Goal: Information Seeking & Learning: Learn about a topic

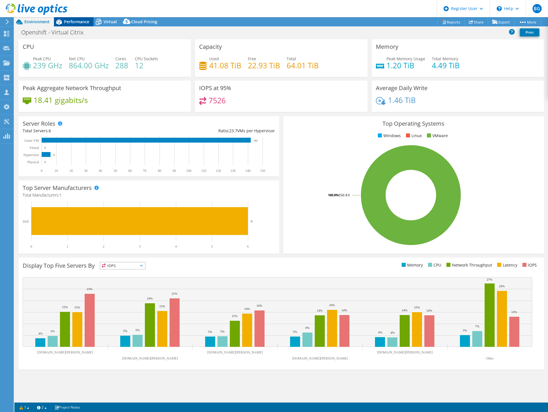
click at [76, 24] on div "Performance" at bounding box center [74, 21] width 40 height 9
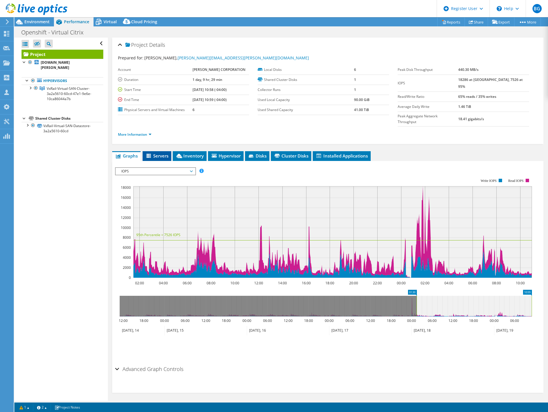
click at [159, 153] on span "Servers" at bounding box center [157, 156] width 23 height 6
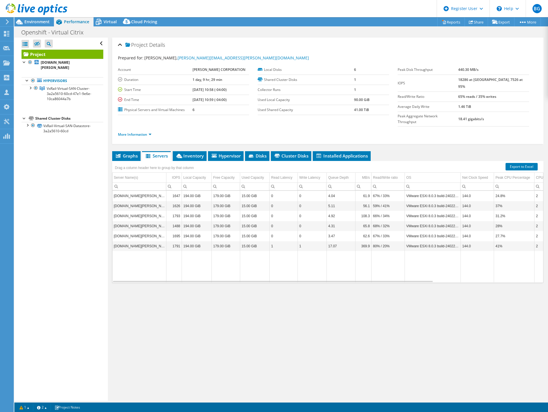
click at [145, 183] on input "Column Server Name(s), Filter cell" at bounding box center [140, 186] width 54 height 7
paste input "USNCOTAP01"
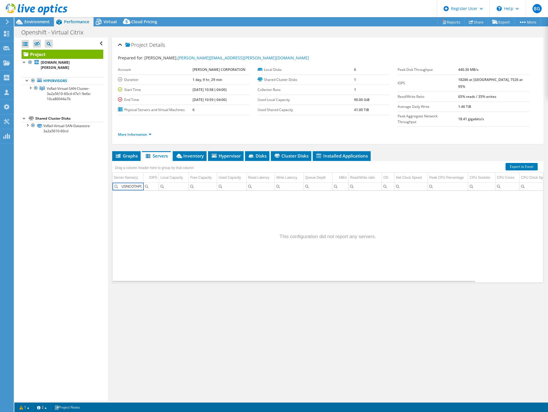
type input "USNCOTAP01"
click at [139, 132] on link "More Information" at bounding box center [135, 134] width 34 height 5
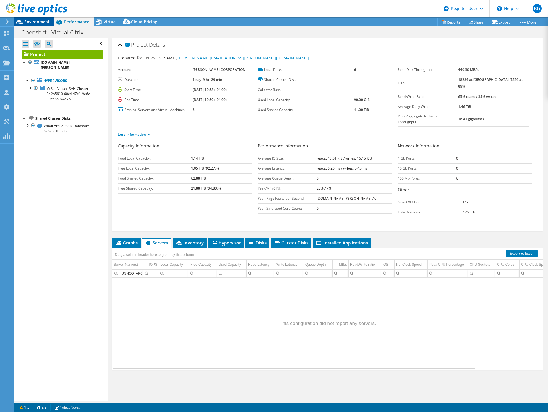
click at [32, 20] on span "Environment" at bounding box center [36, 21] width 25 height 5
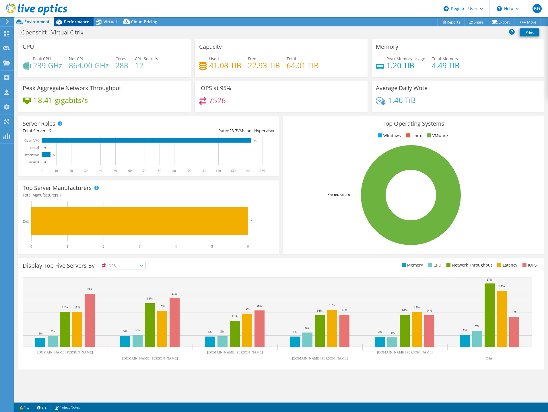
click at [76, 20] on span "Performance" at bounding box center [76, 21] width 25 height 5
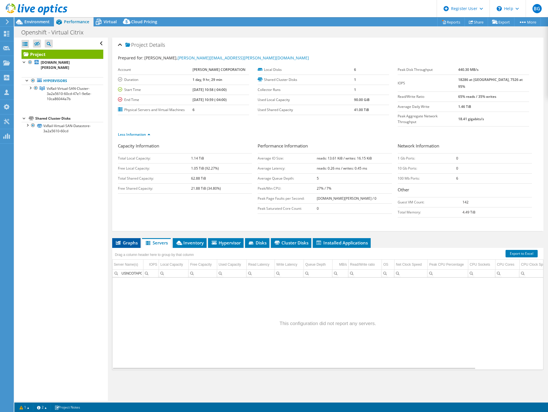
click at [124, 238] on li "Graphs" at bounding box center [126, 243] width 28 height 10
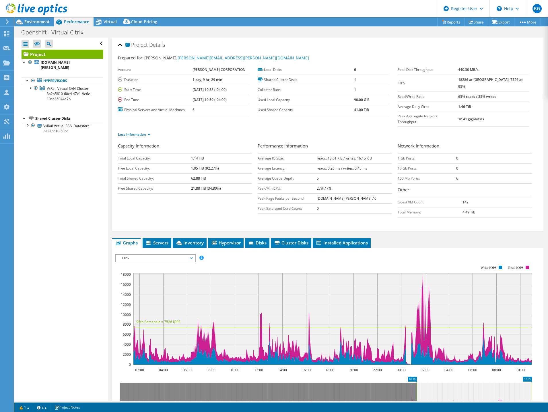
click at [167, 248] on div "IOPS Disk Throughput IO Size Latency Queue Depth CPU Percentage Memory Page Fau…" at bounding box center [328, 349] width 426 height 202
click at [157, 240] on span "Servers" at bounding box center [157, 243] width 23 height 6
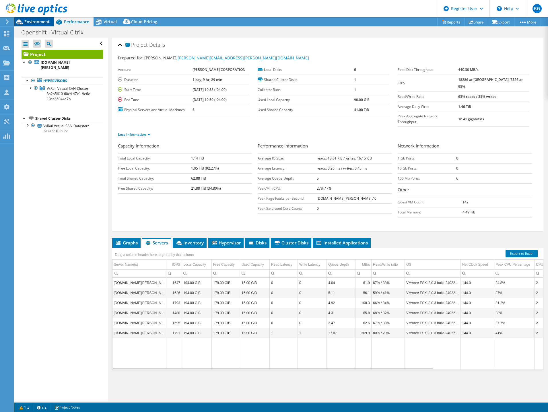
click at [26, 22] on span "Environment" at bounding box center [36, 21] width 25 height 5
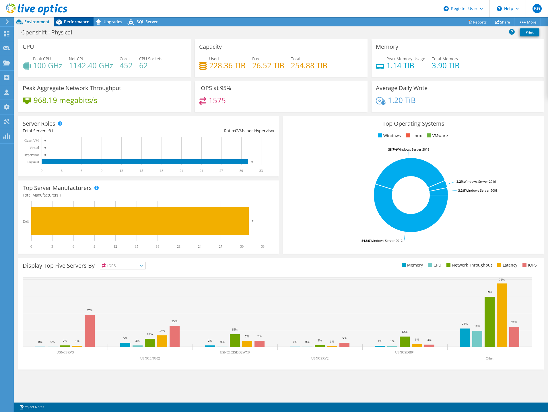
click at [83, 21] on span "Performance" at bounding box center [76, 21] width 25 height 5
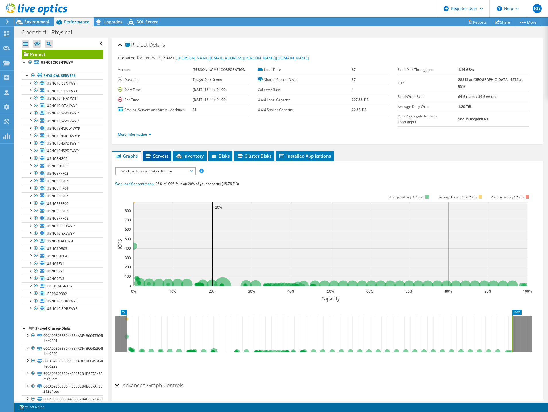
click at [153, 153] on span "Servers" at bounding box center [157, 156] width 23 height 6
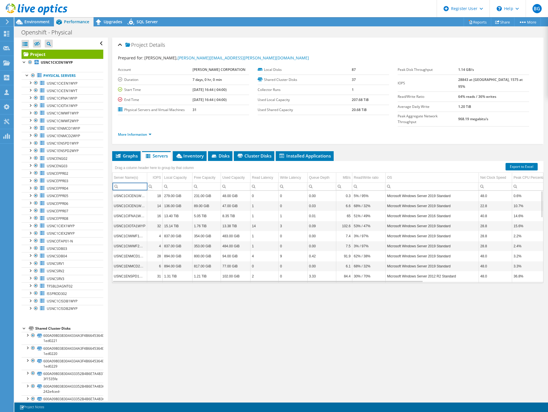
click at [138, 183] on input "Column Server Name(s), Filter cell" at bounding box center [130, 186] width 35 height 7
paste input "USNCOTAP01"
type input "USNCOTAP01"
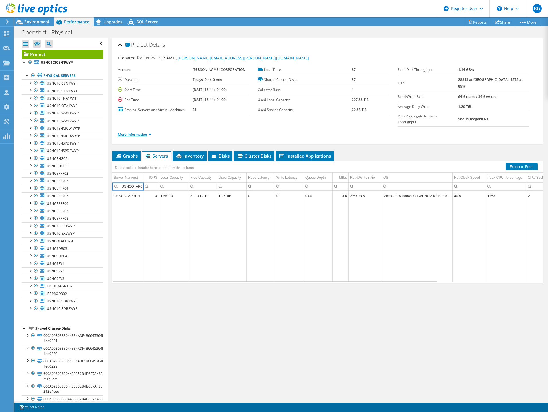
click at [133, 132] on link "More Information" at bounding box center [135, 134] width 34 height 5
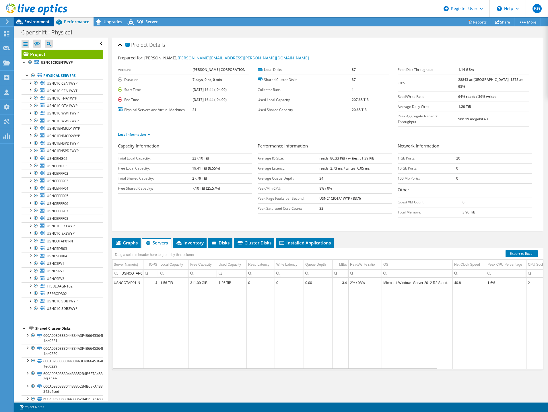
click at [44, 23] on span "Environment" at bounding box center [36, 21] width 25 height 5
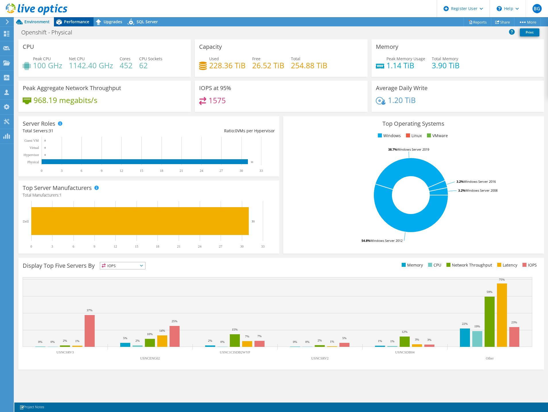
click at [75, 22] on span "Performance" at bounding box center [76, 21] width 25 height 5
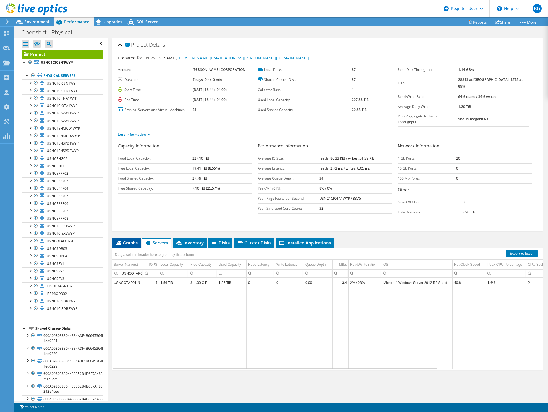
click at [123, 240] on span "Graphs" at bounding box center [126, 243] width 23 height 6
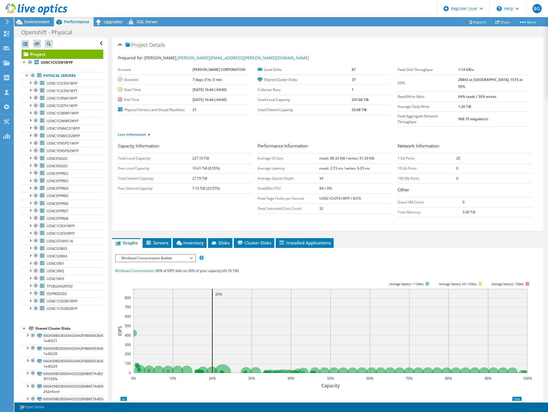
click at [144, 255] on span "Workload Concentration Bubble" at bounding box center [156, 258] width 74 height 7
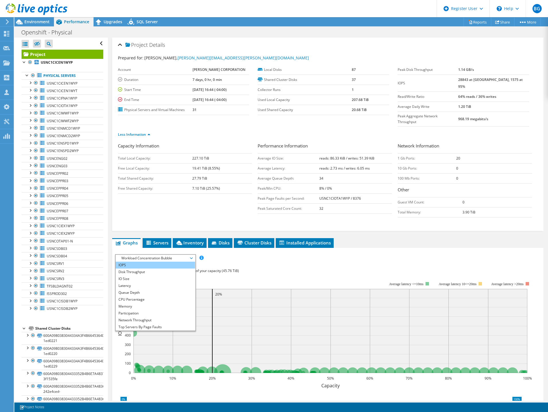
click at [148, 262] on li "IOPS" at bounding box center [156, 265] width 80 height 7
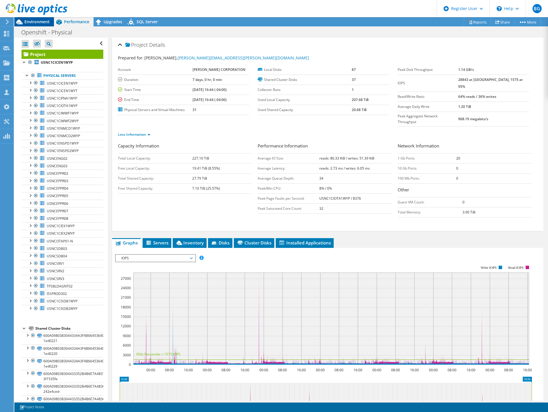
click at [41, 23] on span "Environment" at bounding box center [36, 21] width 25 height 5
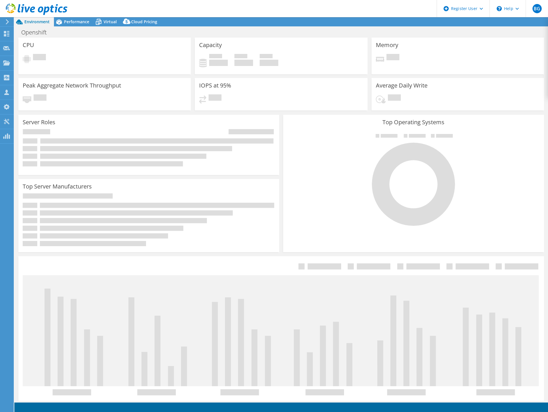
select select "USD"
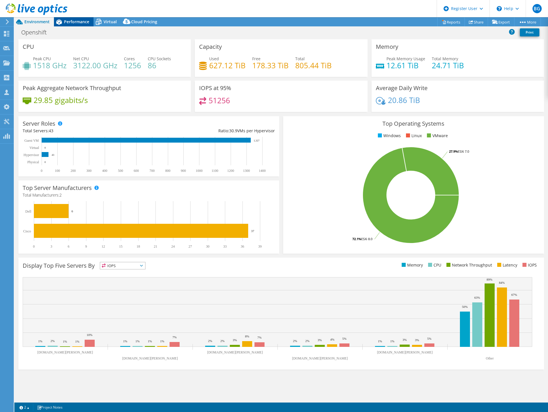
click at [84, 23] on span "Performance" at bounding box center [76, 21] width 25 height 5
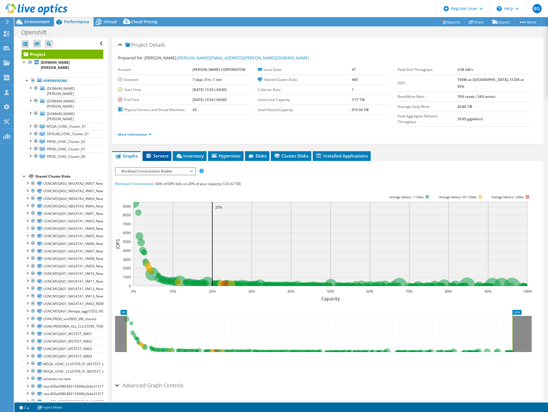
click at [162, 153] on span "Servers" at bounding box center [157, 156] width 23 height 6
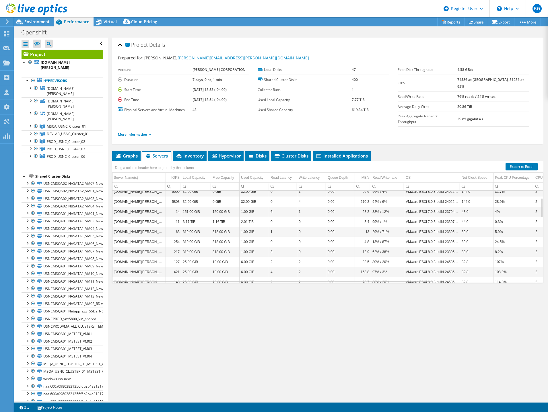
scroll to position [103, 0]
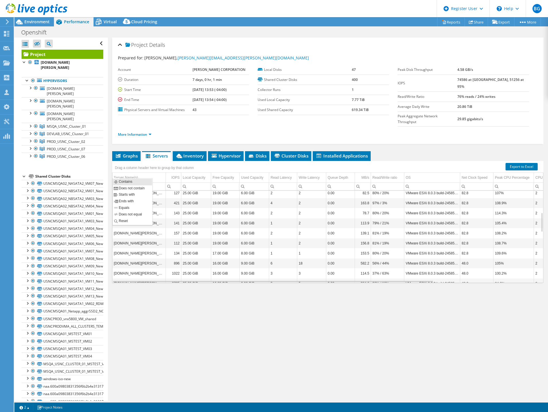
click at [114, 182] on div "Column Server Name(s), Filter cell" at bounding box center [116, 185] width 7 height 7
click at [123, 183] on input "Column Server Name(s), Filter cell" at bounding box center [139, 186] width 53 height 7
paste input "USNCOTAP01"
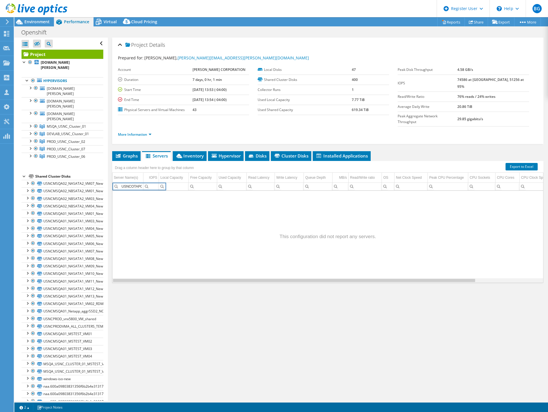
scroll to position [0, 0]
type input "USNCOTAP01"
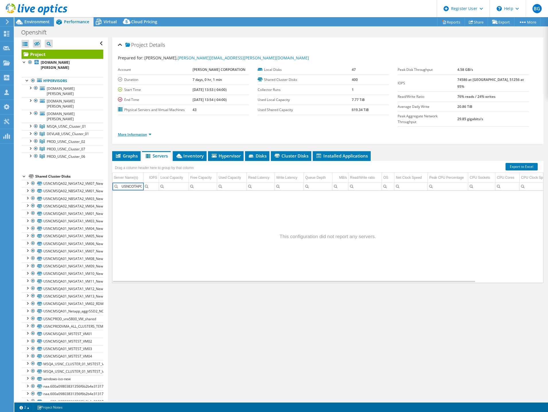
click at [143, 132] on link "More Information" at bounding box center [135, 134] width 34 height 5
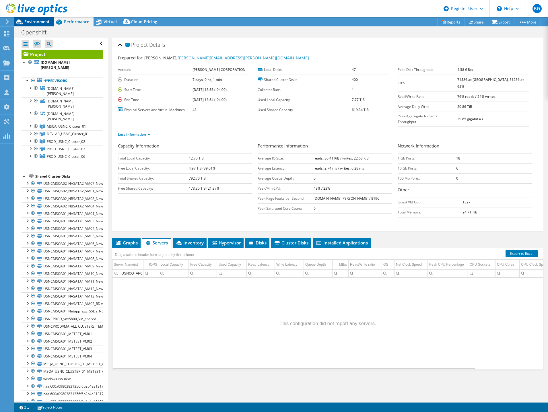
click at [42, 20] on span "Environment" at bounding box center [36, 21] width 25 height 5
